Goal: Entertainment & Leisure: Consume media (video, audio)

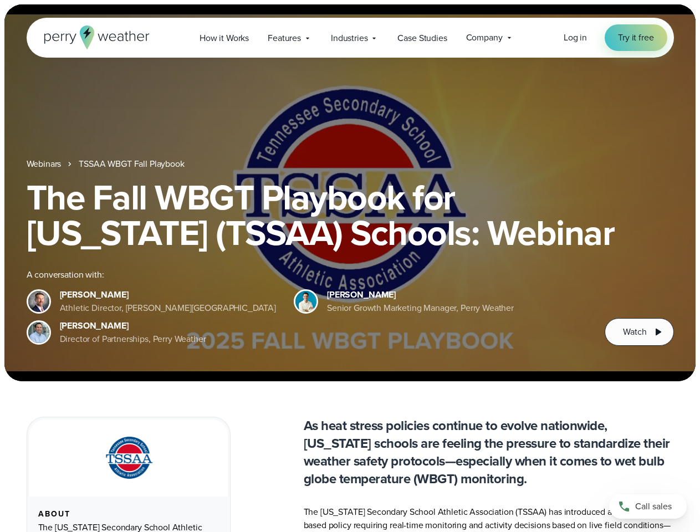
click at [350, 266] on div "The Fall WBGT Playbook for [US_STATE] (TSSAA) Schools: Webinar A conversation w…" at bounding box center [350, 262] width 647 height 166
click at [350, 38] on span "Industries" at bounding box center [349, 38] width 37 height 13
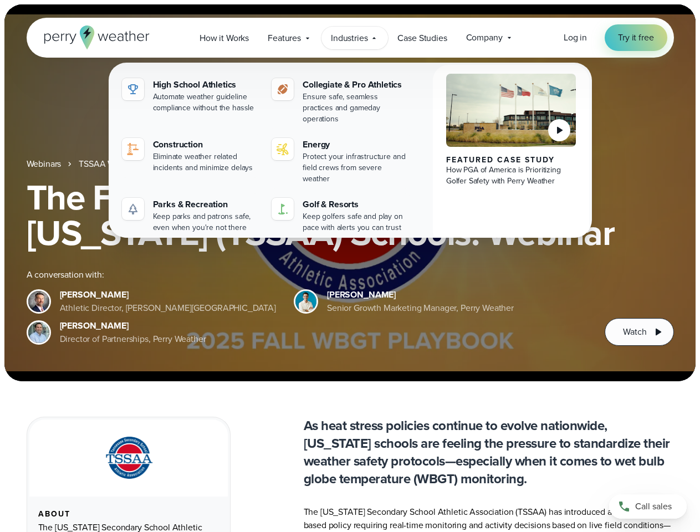
click at [350, 193] on h1 "The Fall WBGT Playbook for [US_STATE] (TSSAA) Schools: Webinar" at bounding box center [350, 214] width 647 height 71
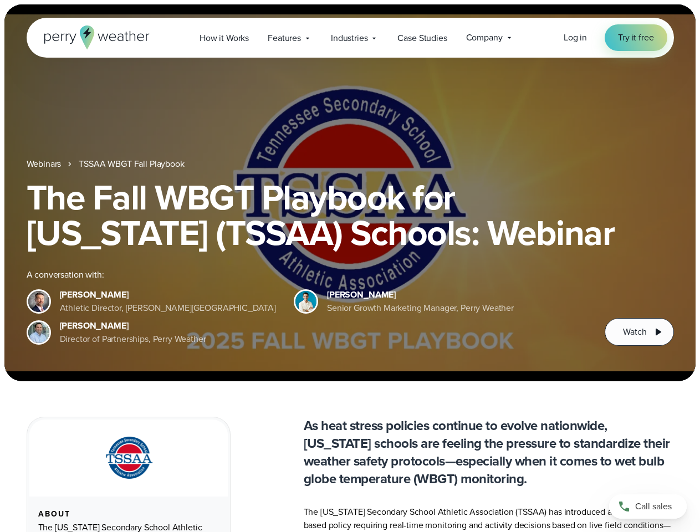
click at [132, 164] on link "TSSAA WBGT Fall Playbook" at bounding box center [131, 163] width 105 height 13
click at [639, 332] on span "Watch" at bounding box center [634, 331] width 23 height 13
